Goal: Communication & Community: Answer question/provide support

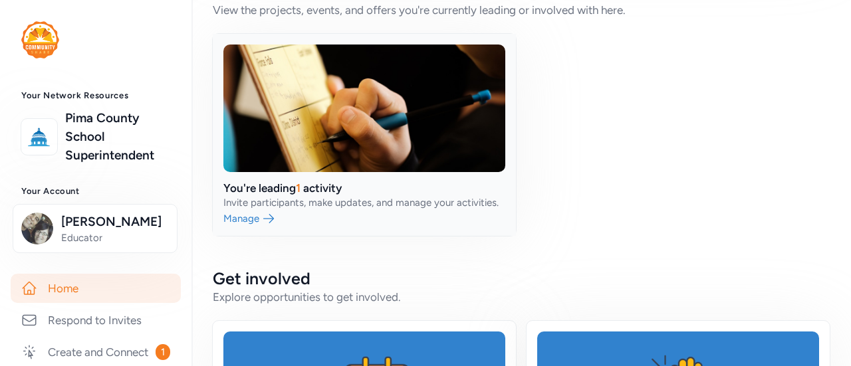
click at [368, 207] on link at bounding box center [364, 135] width 303 height 202
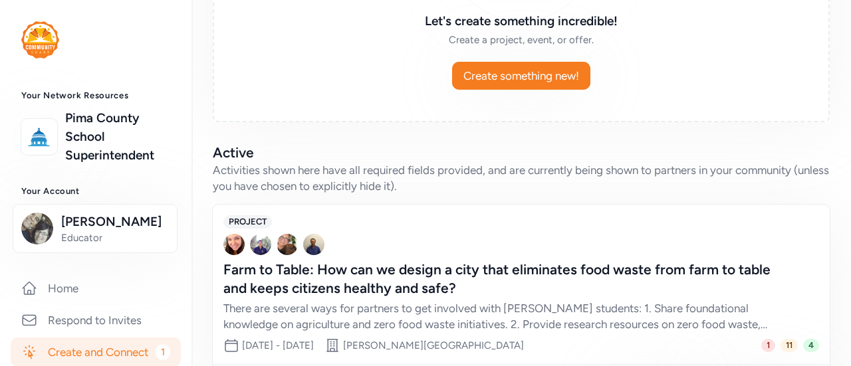
scroll to position [305, 0]
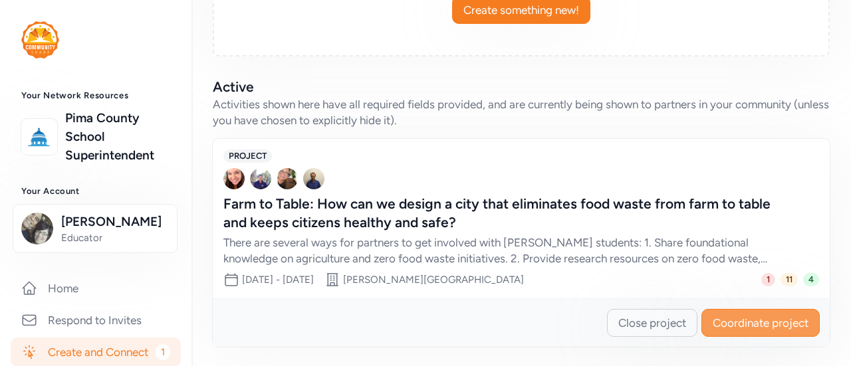
click at [748, 331] on button "Coordinate project" at bounding box center [760, 323] width 118 height 28
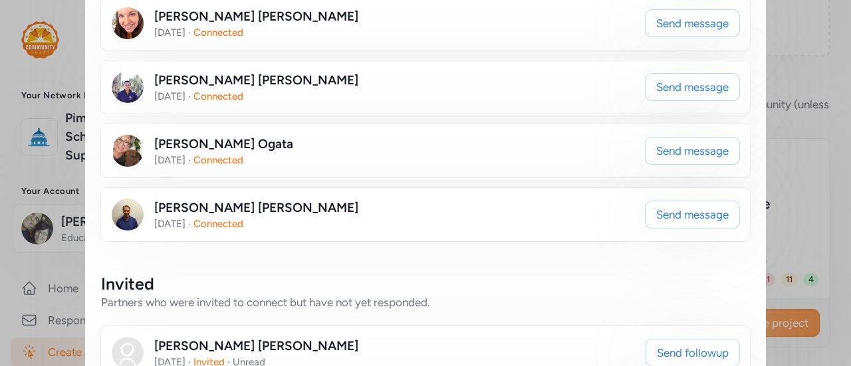
scroll to position [331, 0]
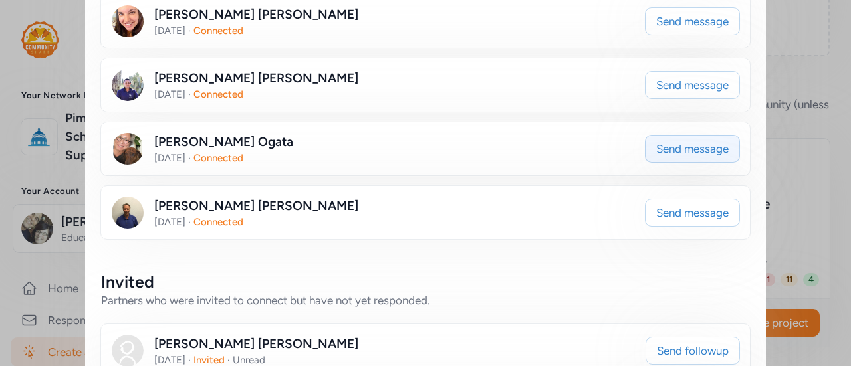
click at [702, 157] on button "Send message" at bounding box center [692, 149] width 95 height 28
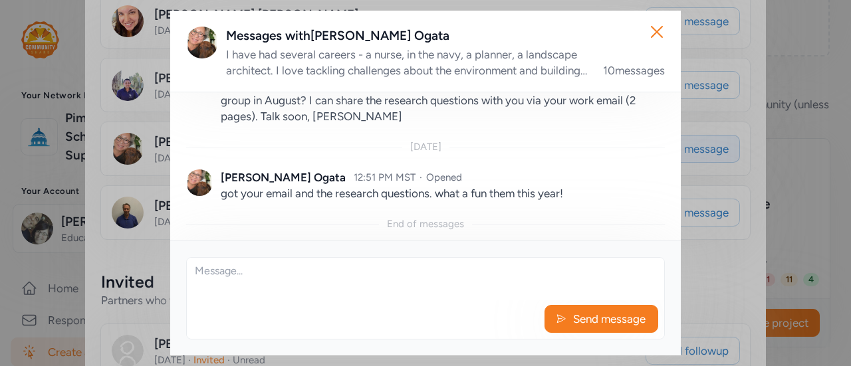
scroll to position [1175, 0]
click at [664, 29] on icon "button" at bounding box center [656, 31] width 21 height 21
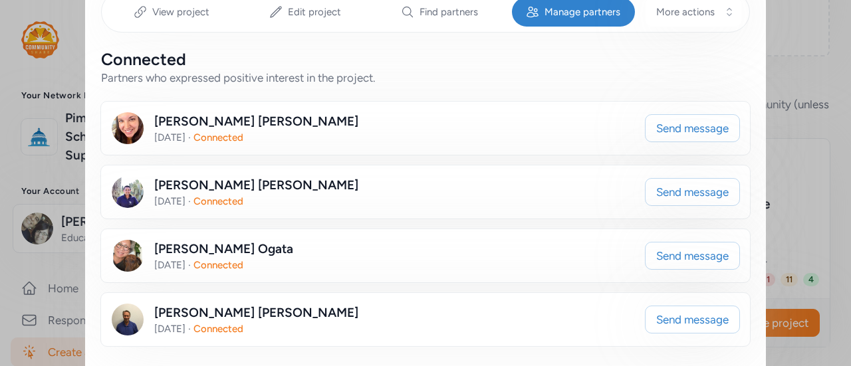
scroll to position [229, 0]
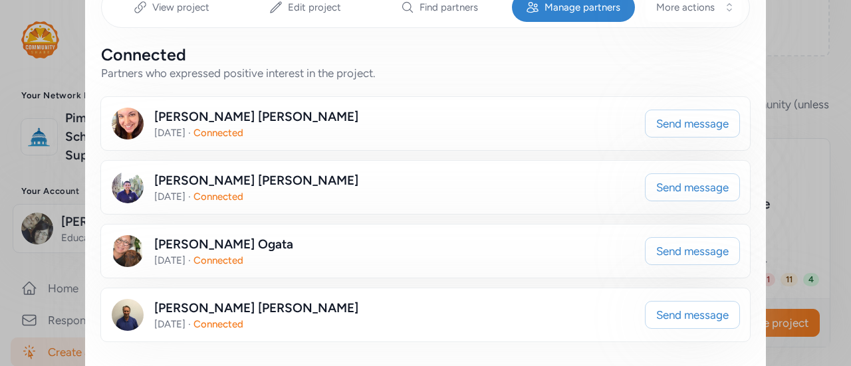
click at [581, 135] on div "[PERSON_NAME] [DATE] · Connected" at bounding box center [373, 124] width 523 height 32
click at [702, 135] on button "Send message" at bounding box center [692, 124] width 95 height 28
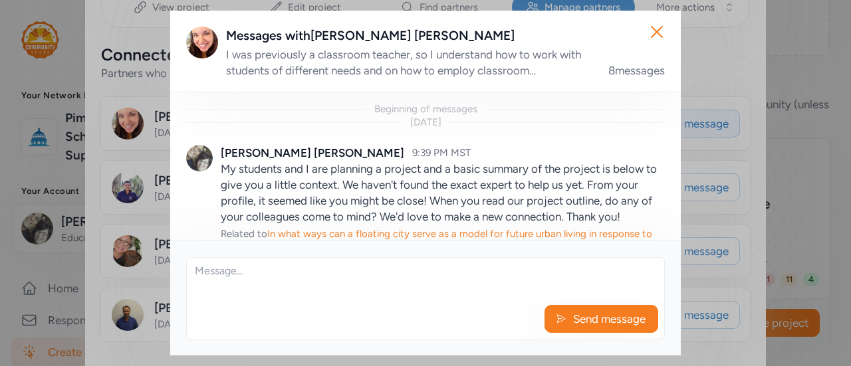
scroll to position [827, 0]
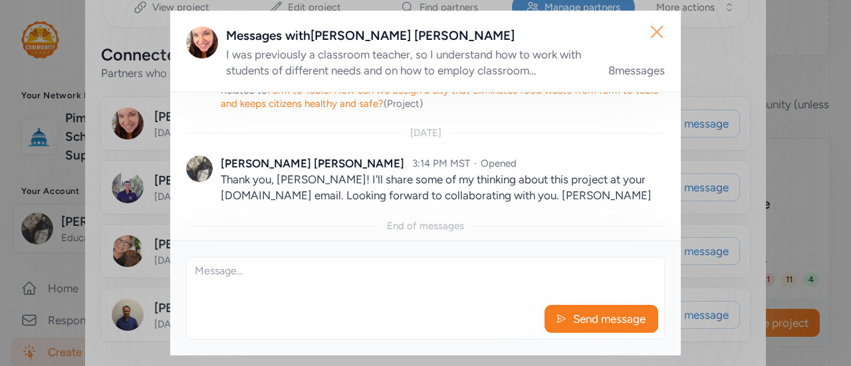
click at [668, 36] on button "Close" at bounding box center [656, 32] width 43 height 43
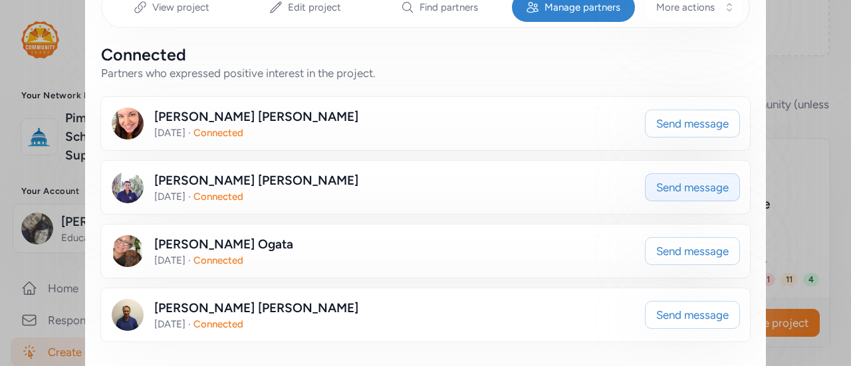
click at [716, 193] on span "Send message" at bounding box center [692, 187] width 72 height 16
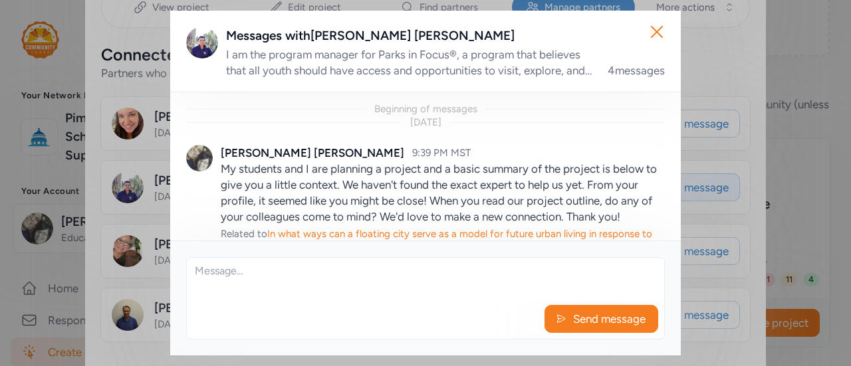
scroll to position [579, 0]
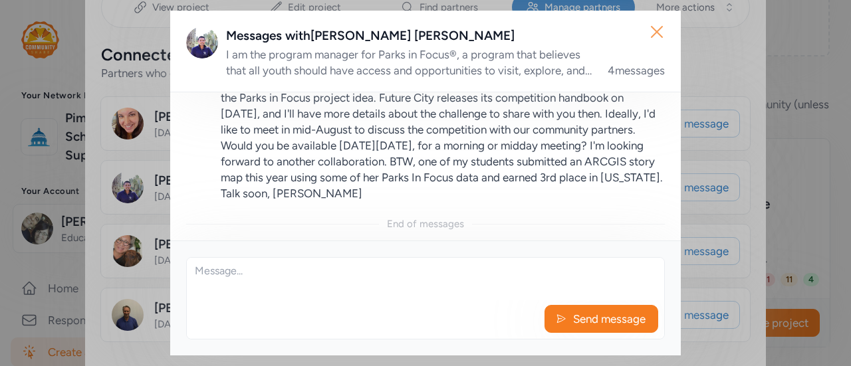
click at [649, 33] on icon "button" at bounding box center [656, 31] width 21 height 21
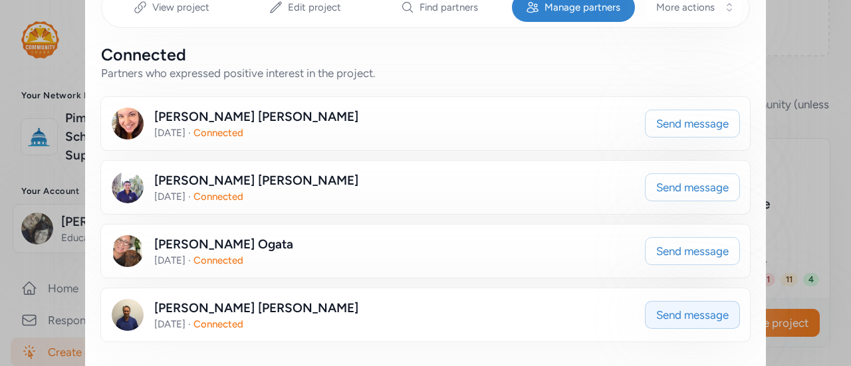
click at [706, 322] on button "Send message" at bounding box center [692, 315] width 95 height 28
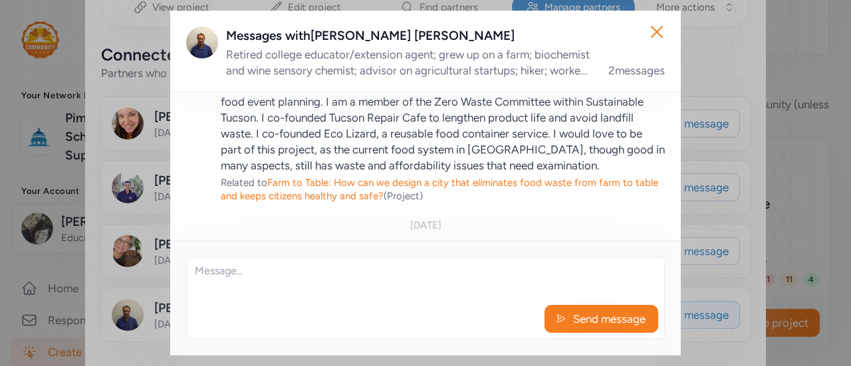
scroll to position [255, 0]
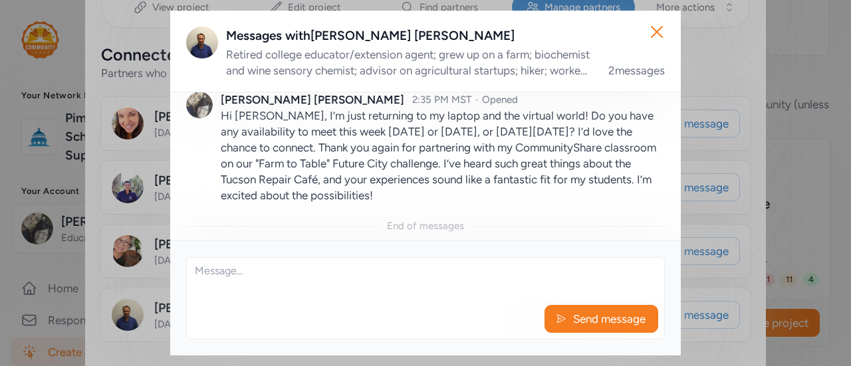
click at [472, 276] on textarea at bounding box center [425, 279] width 477 height 43
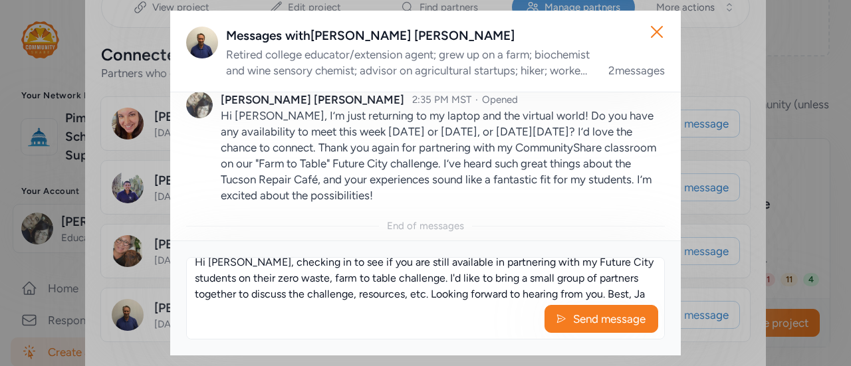
scroll to position [25, 0]
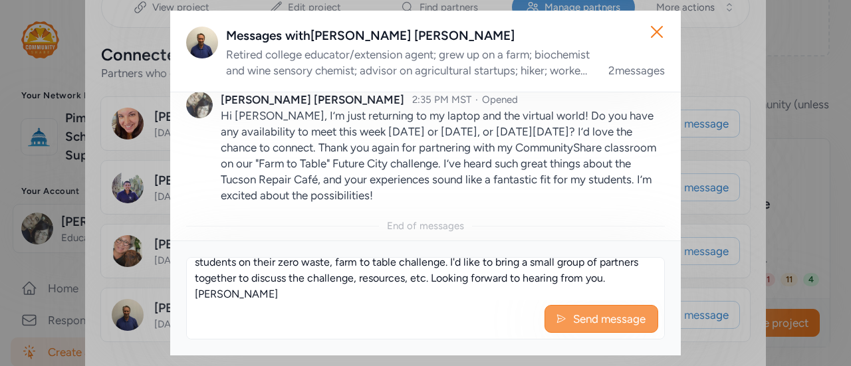
type textarea "Hi [PERSON_NAME], checking in to see if you are still available in partnering w…"
click at [585, 322] on span "Send message" at bounding box center [608, 319] width 75 height 16
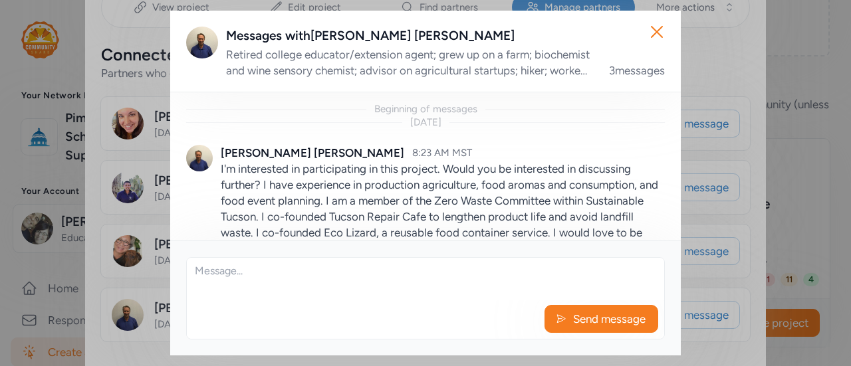
scroll to position [380, 0]
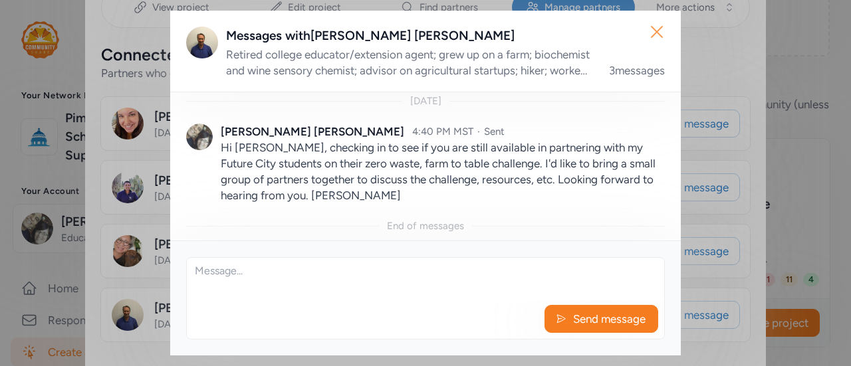
click at [663, 34] on icon "button" at bounding box center [656, 31] width 21 height 21
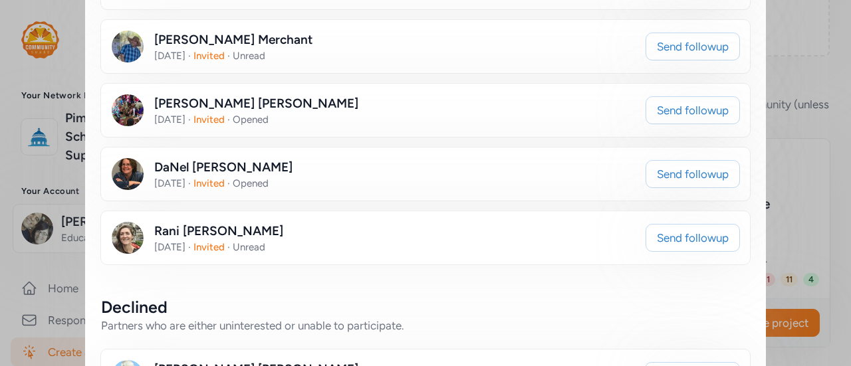
scroll to position [1137, 0]
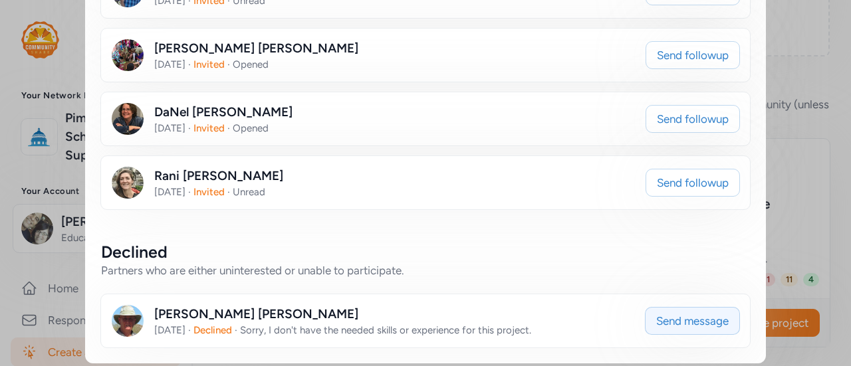
click at [682, 313] on span "Send message" at bounding box center [692, 321] width 72 height 16
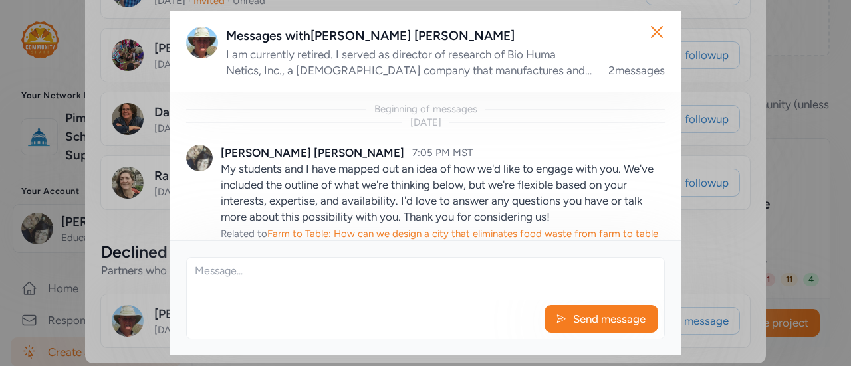
scroll to position [157, 0]
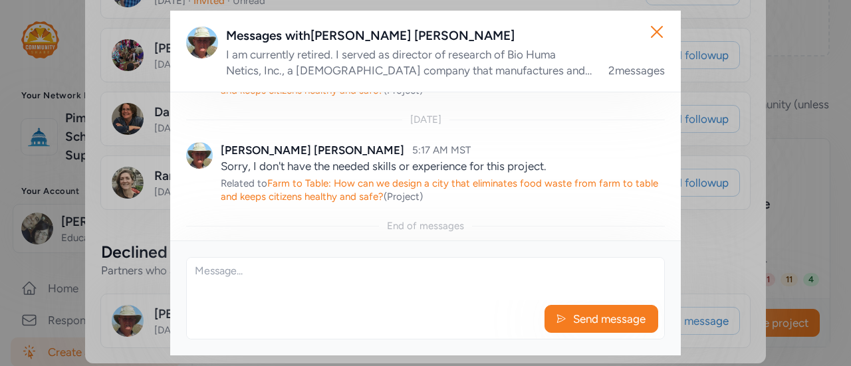
click at [347, 287] on textarea at bounding box center [425, 279] width 477 height 43
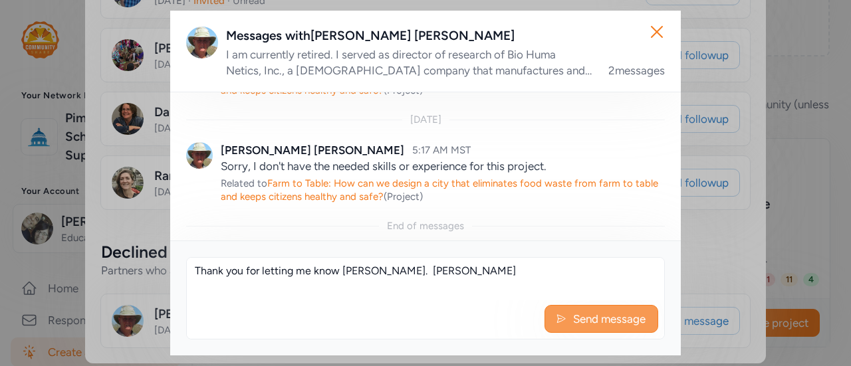
type textarea "Thank you for letting me know [PERSON_NAME]. [PERSON_NAME]"
click at [610, 326] on span "Send message" at bounding box center [608, 319] width 75 height 16
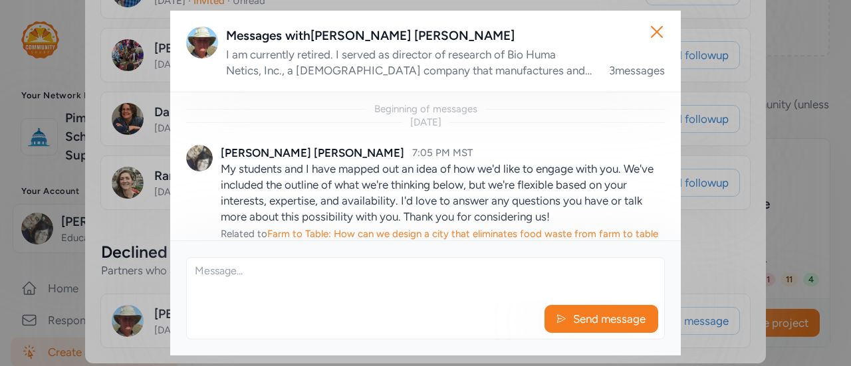
scroll to position [234, 0]
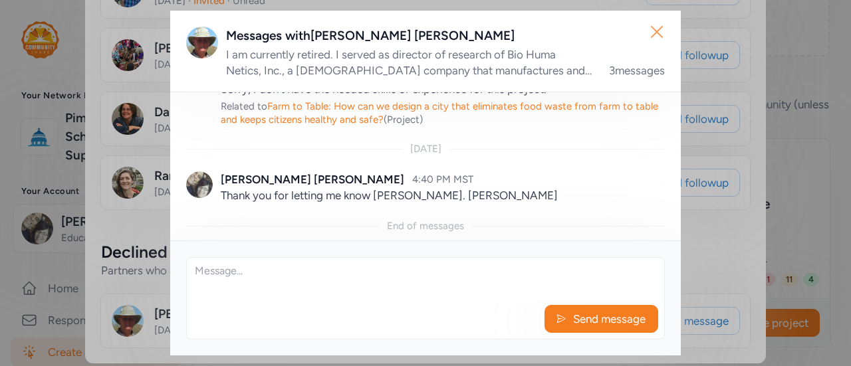
click at [655, 37] on icon "button" at bounding box center [656, 31] width 21 height 21
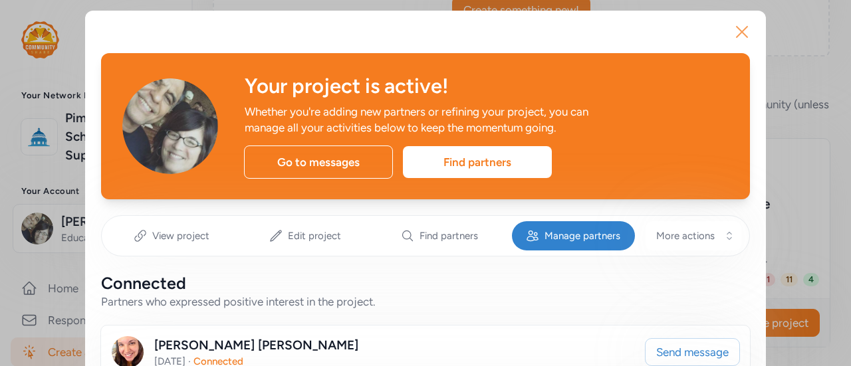
click at [731, 36] on icon "button" at bounding box center [741, 31] width 21 height 21
